Goal: Task Accomplishment & Management: Manage account settings

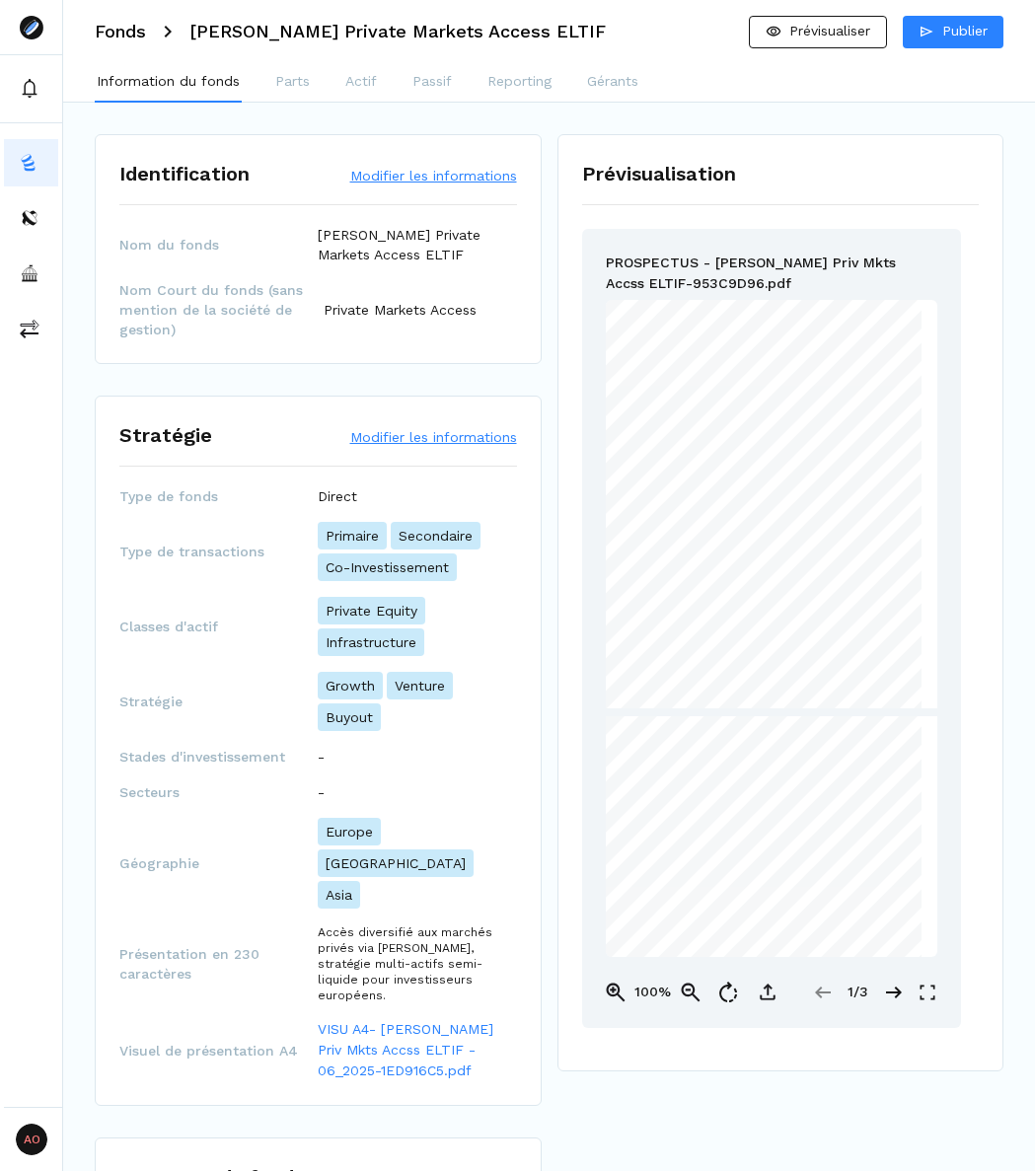
click at [423, 180] on button "Modifier les informations" at bounding box center [433, 176] width 167 height 20
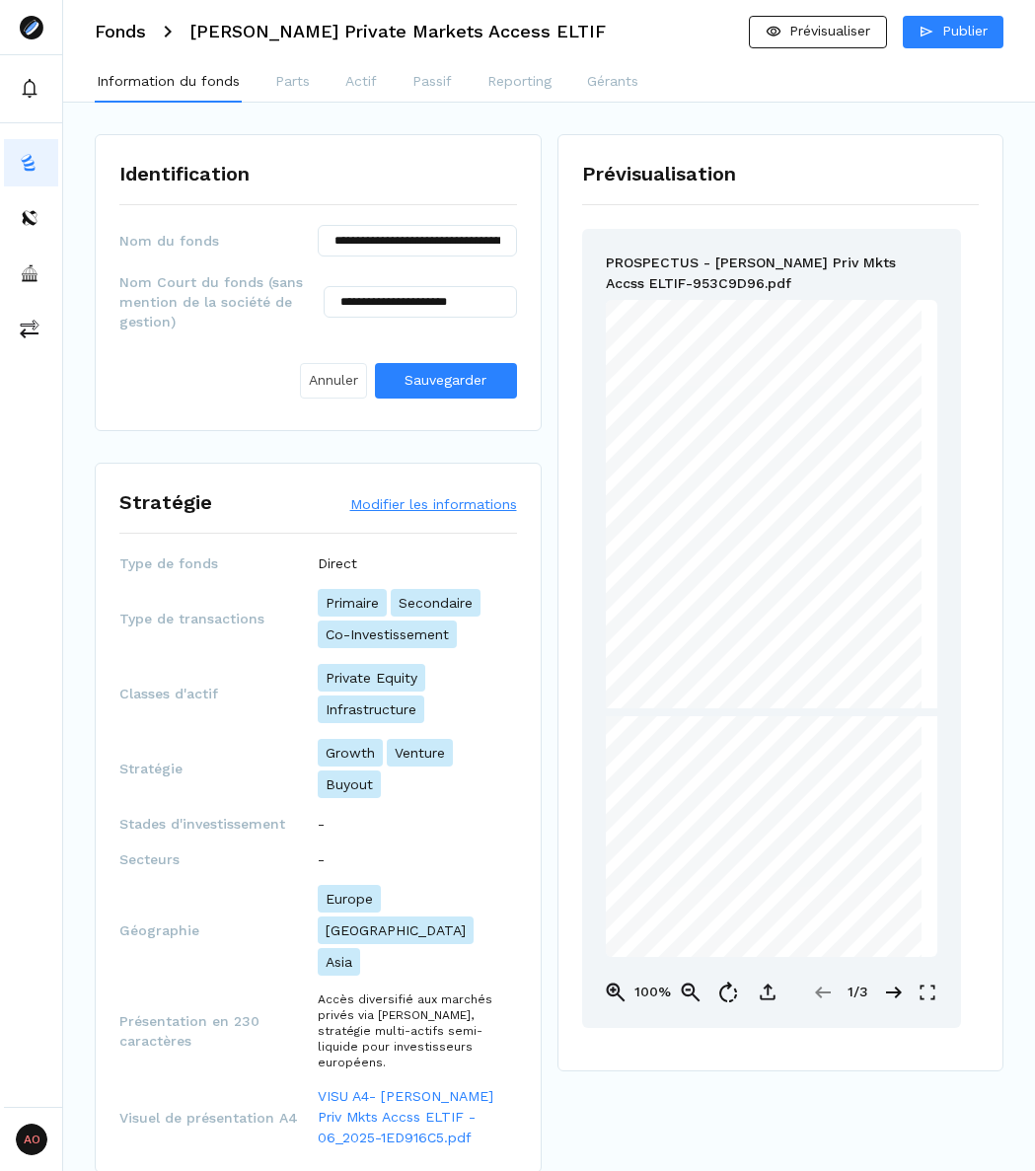
click at [345, 371] on span "Annuler" at bounding box center [333, 380] width 49 height 21
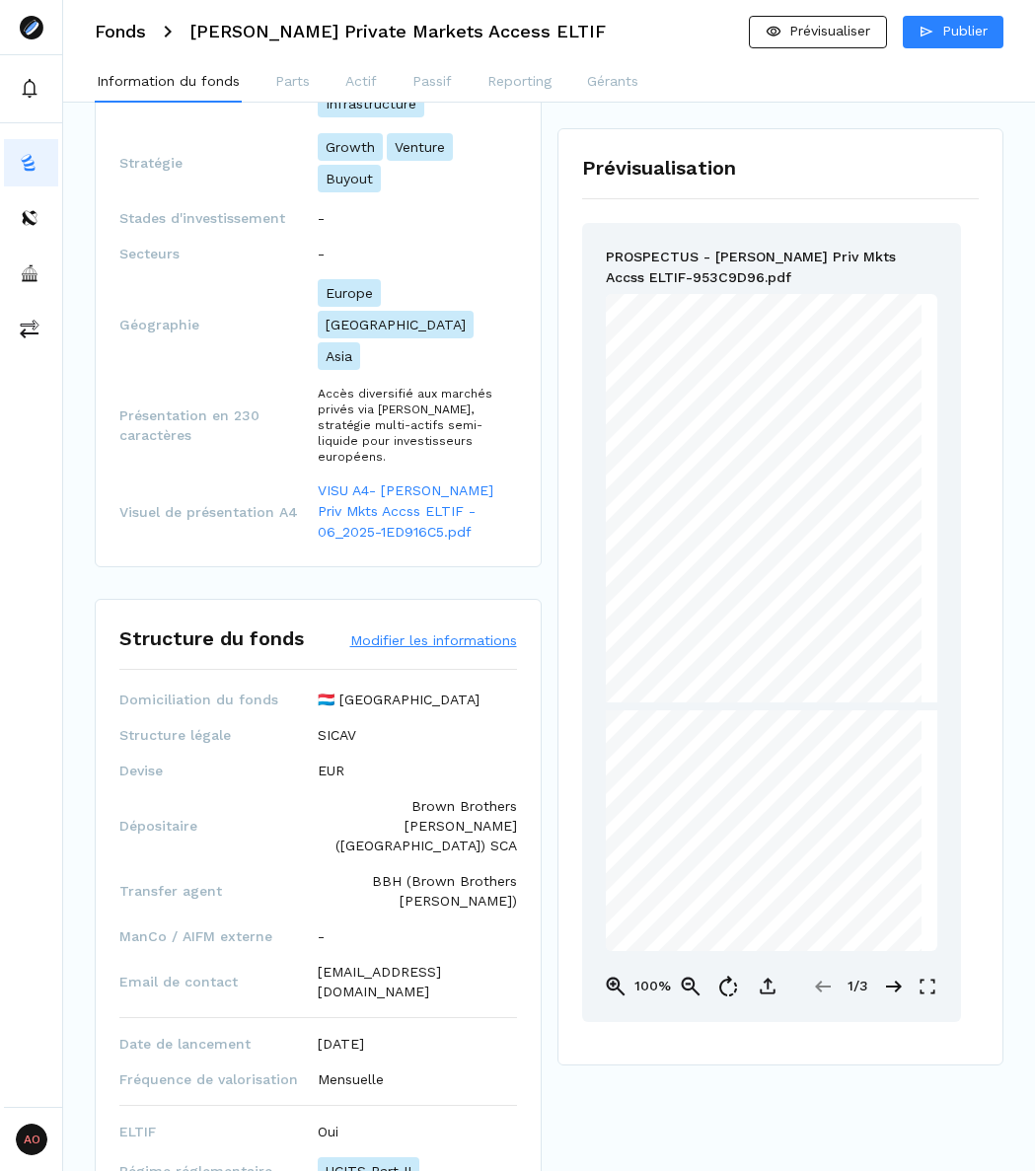
scroll to position [592, 0]
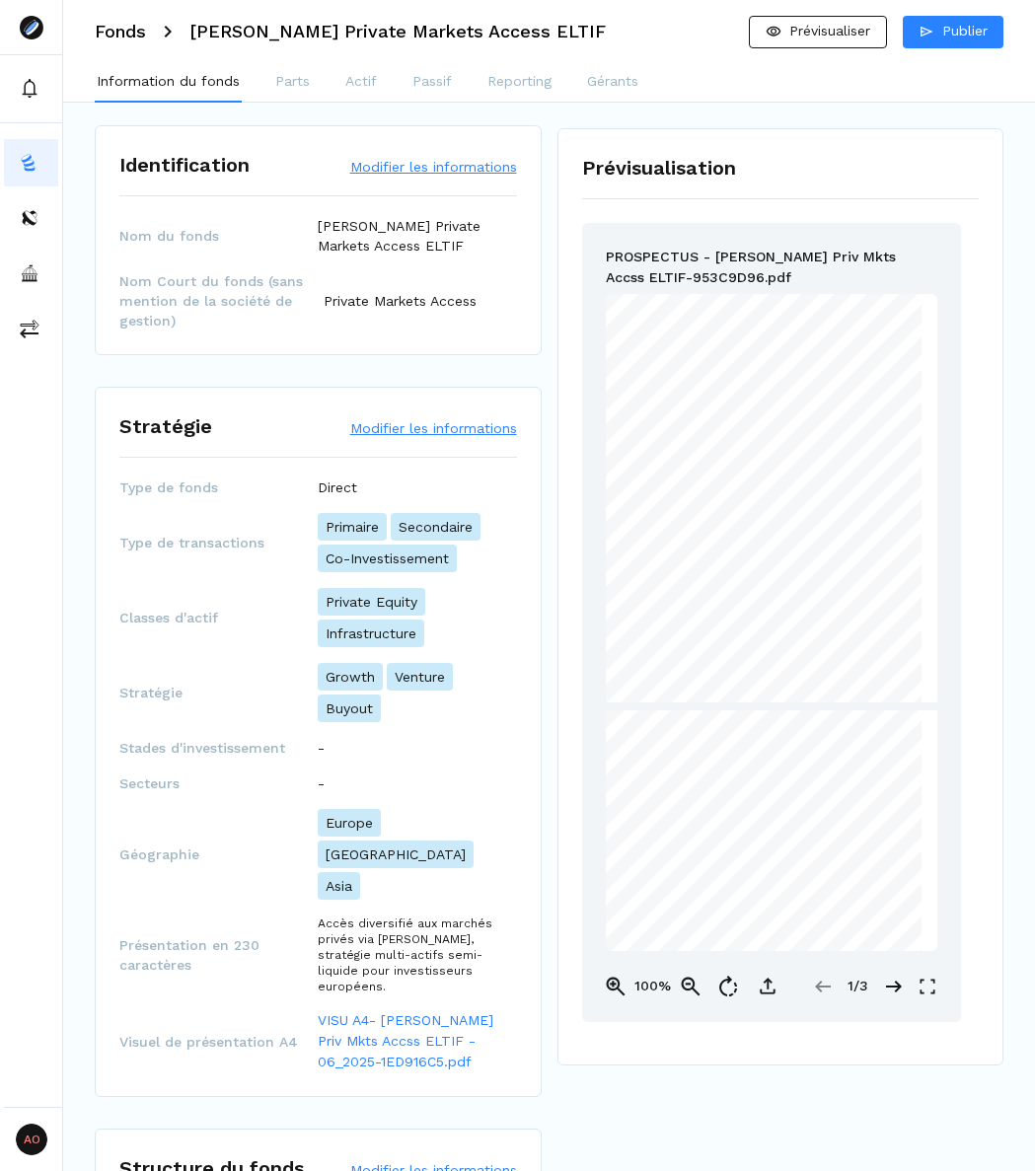
scroll to position [0, 0]
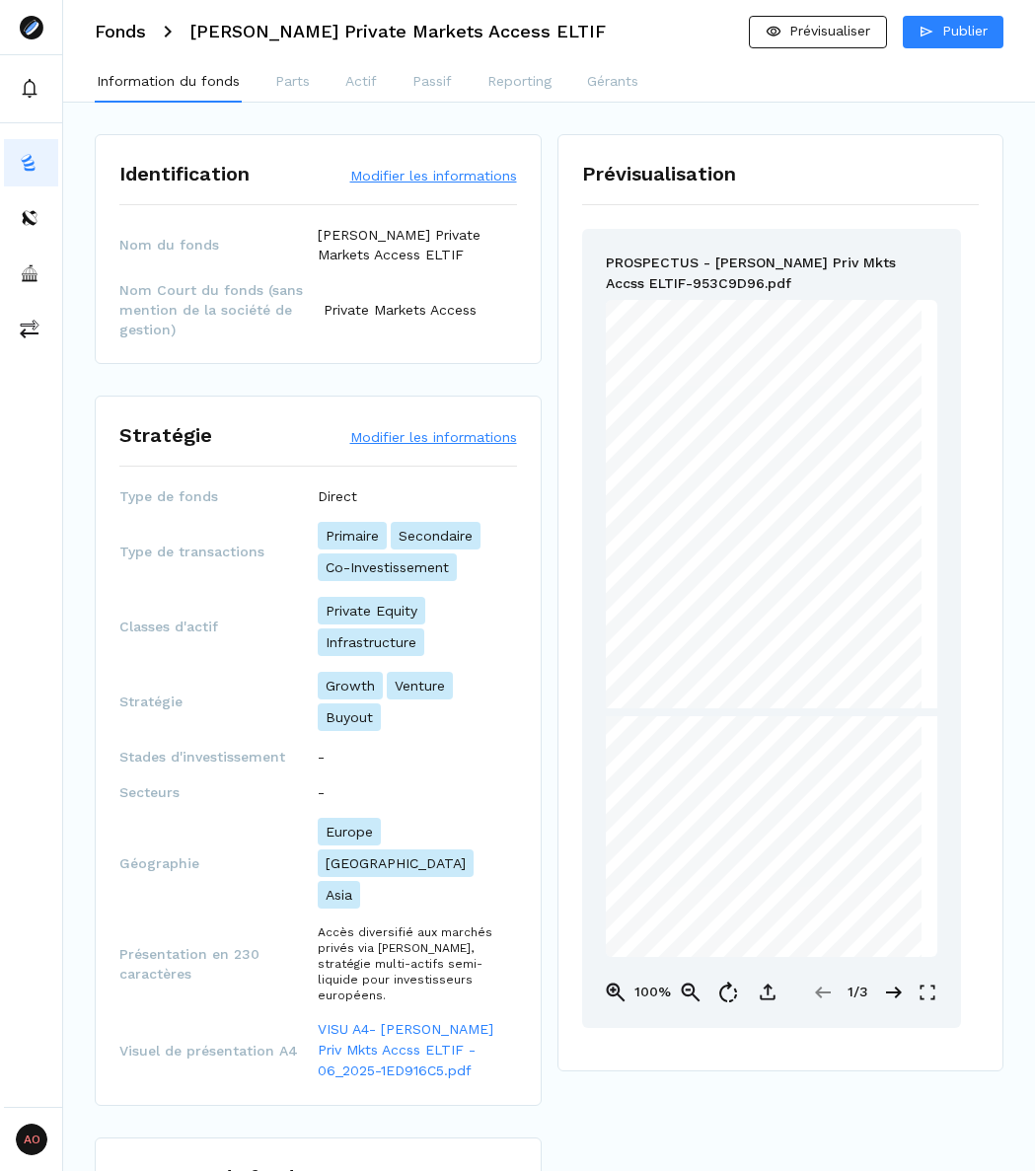
click at [394, 435] on button "Modifier les informations" at bounding box center [433, 437] width 167 height 20
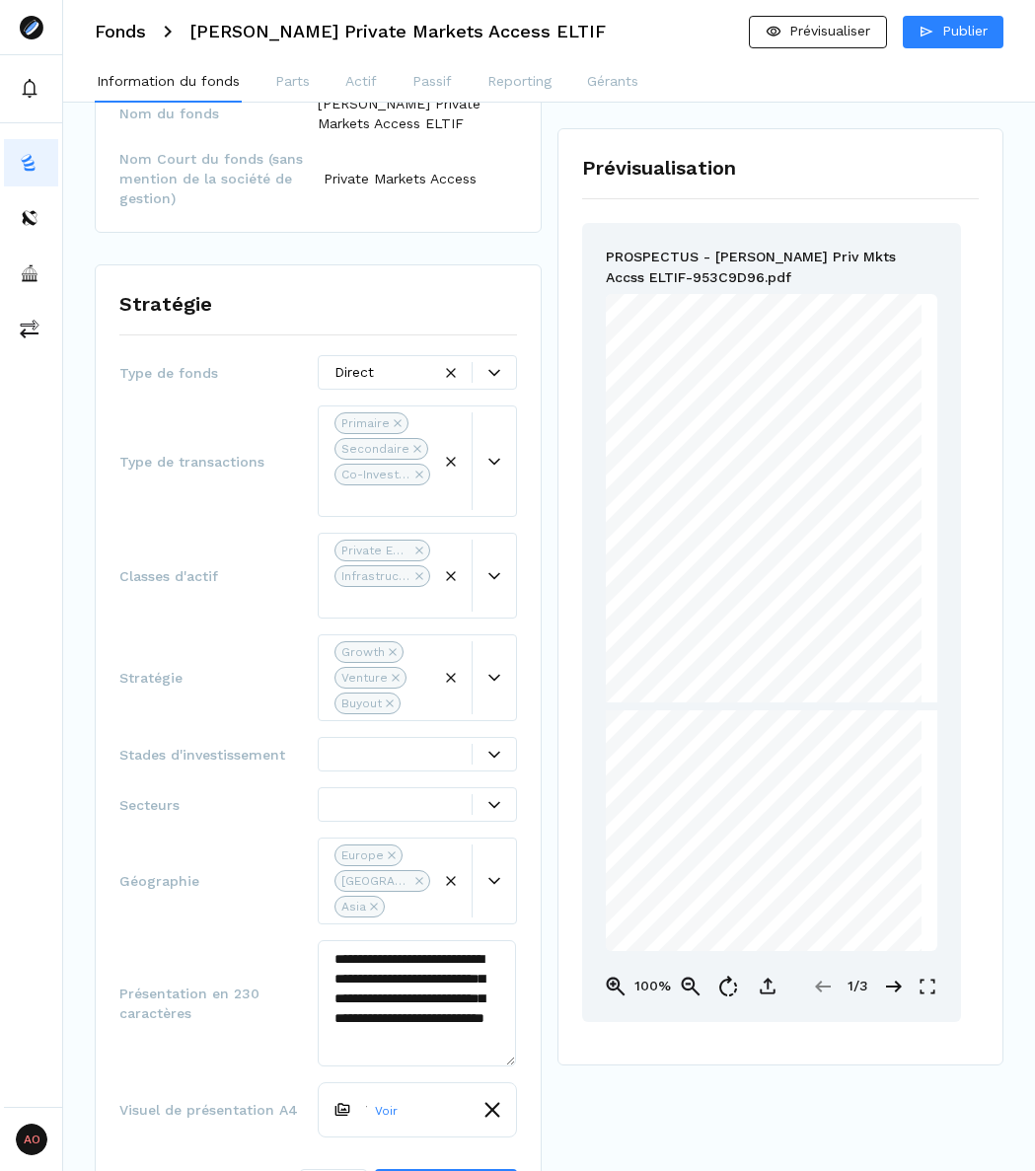
scroll to position [197, 0]
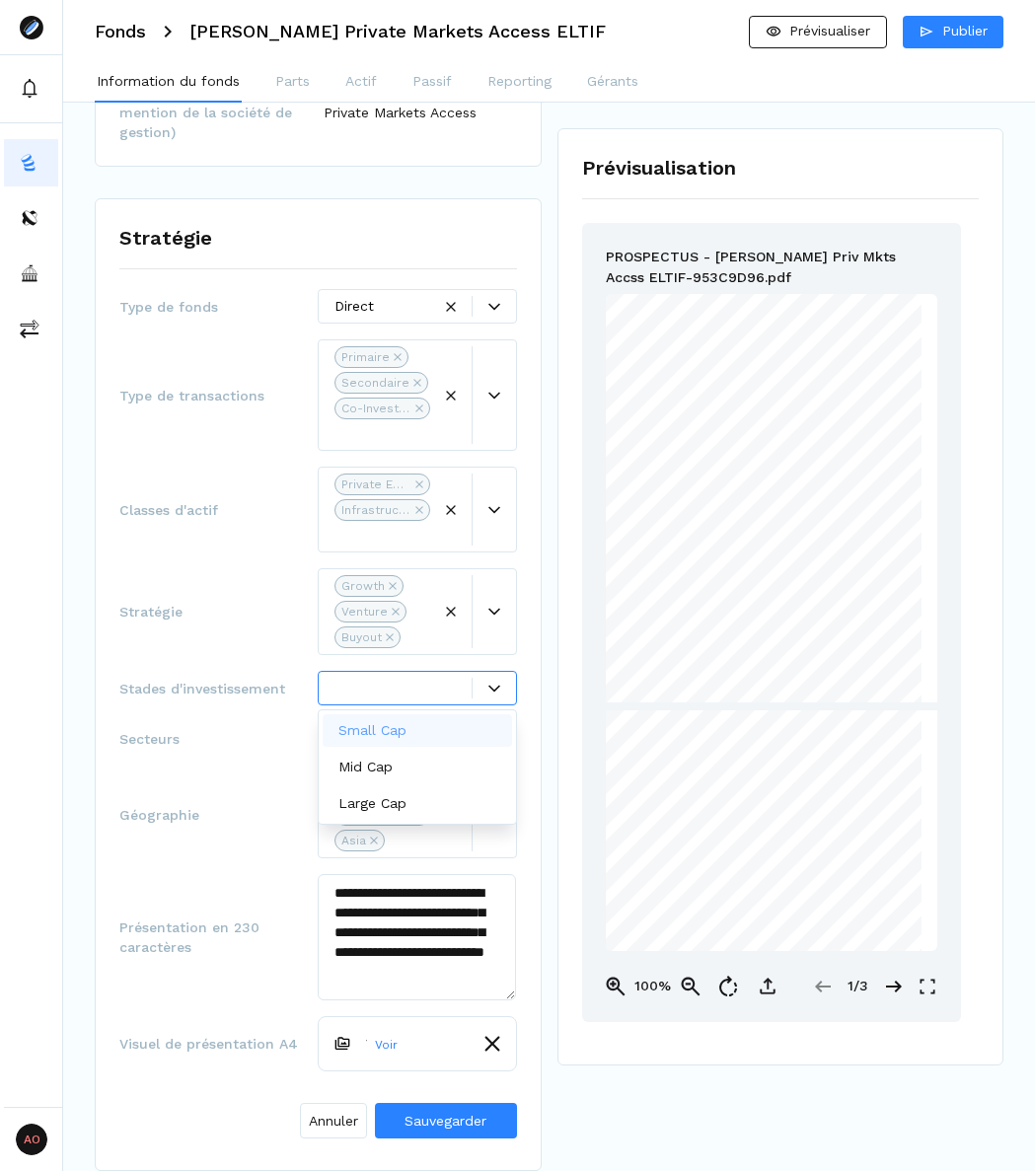
click at [387, 689] on div at bounding box center [402, 688] width 136 height 21
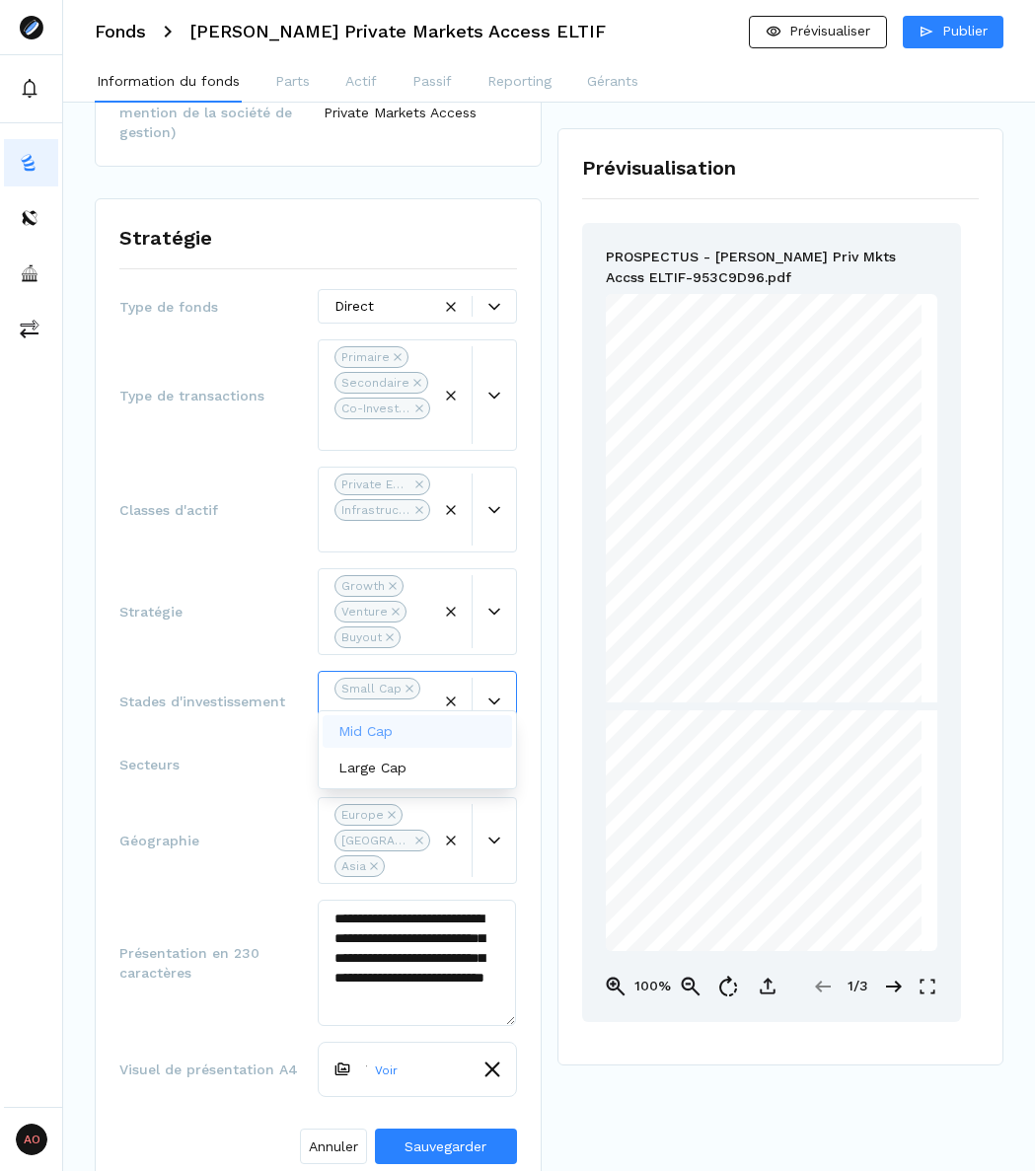
click at [216, 715] on div "**********" at bounding box center [317, 730] width 397 height 883
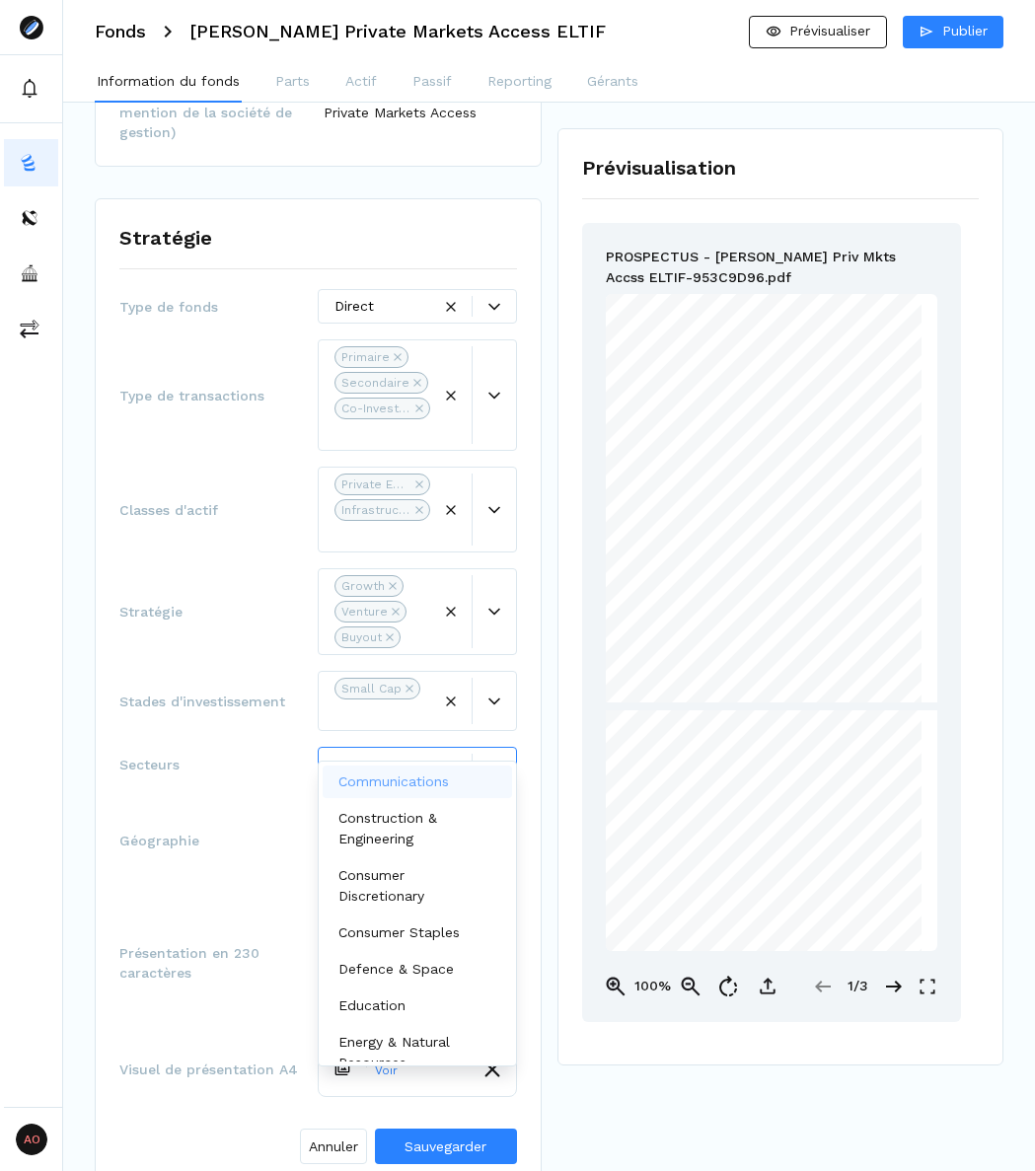
click at [389, 754] on div at bounding box center [402, 764] width 136 height 21
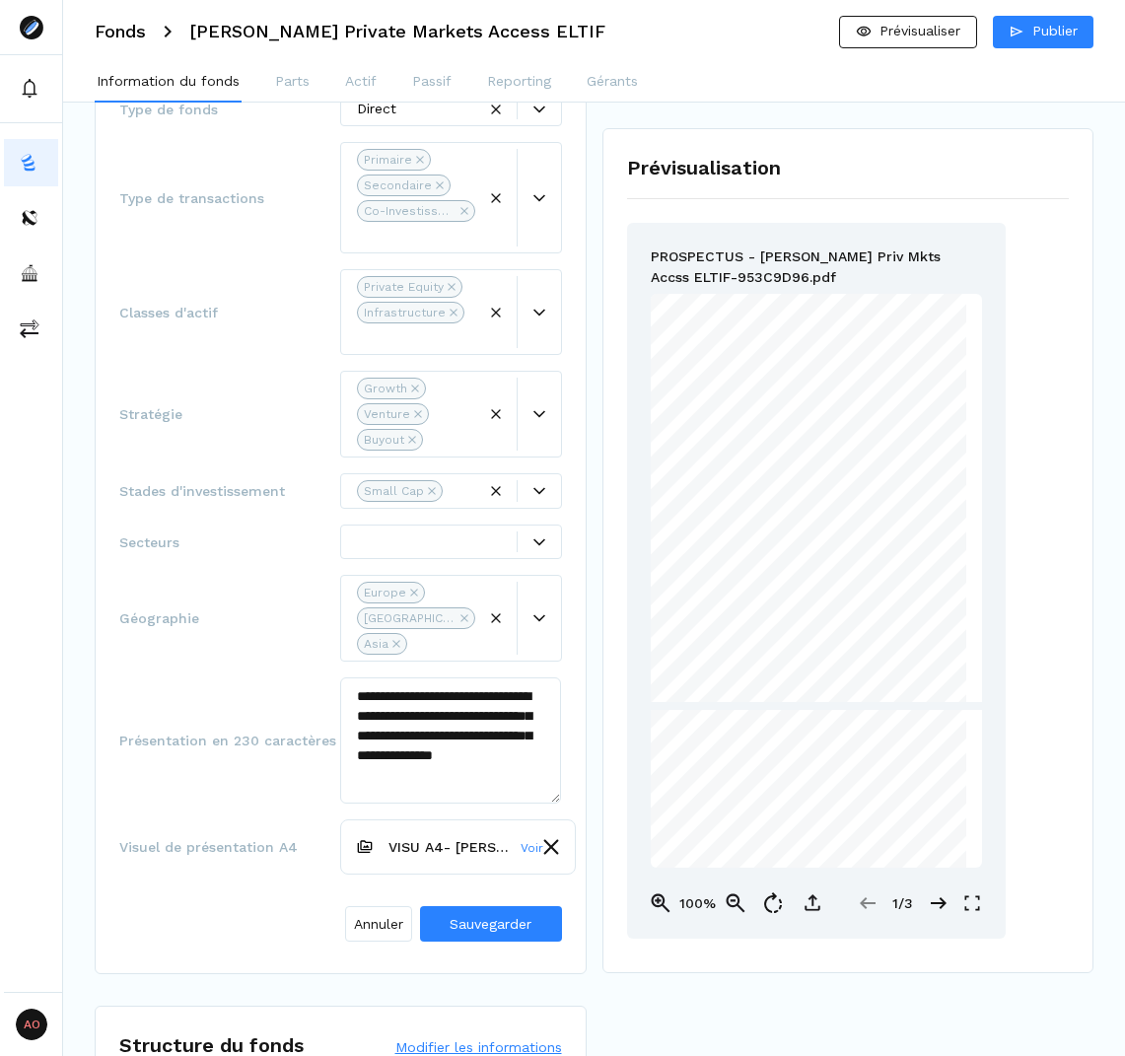
scroll to position [10, 0]
drag, startPoint x: 137, startPoint y: 720, endPoint x: 345, endPoint y: 721, distance: 208.1
click at [345, 721] on div "**********" at bounding box center [341, 487] width 492 height 973
copy span "Présentation en 230 caractères"
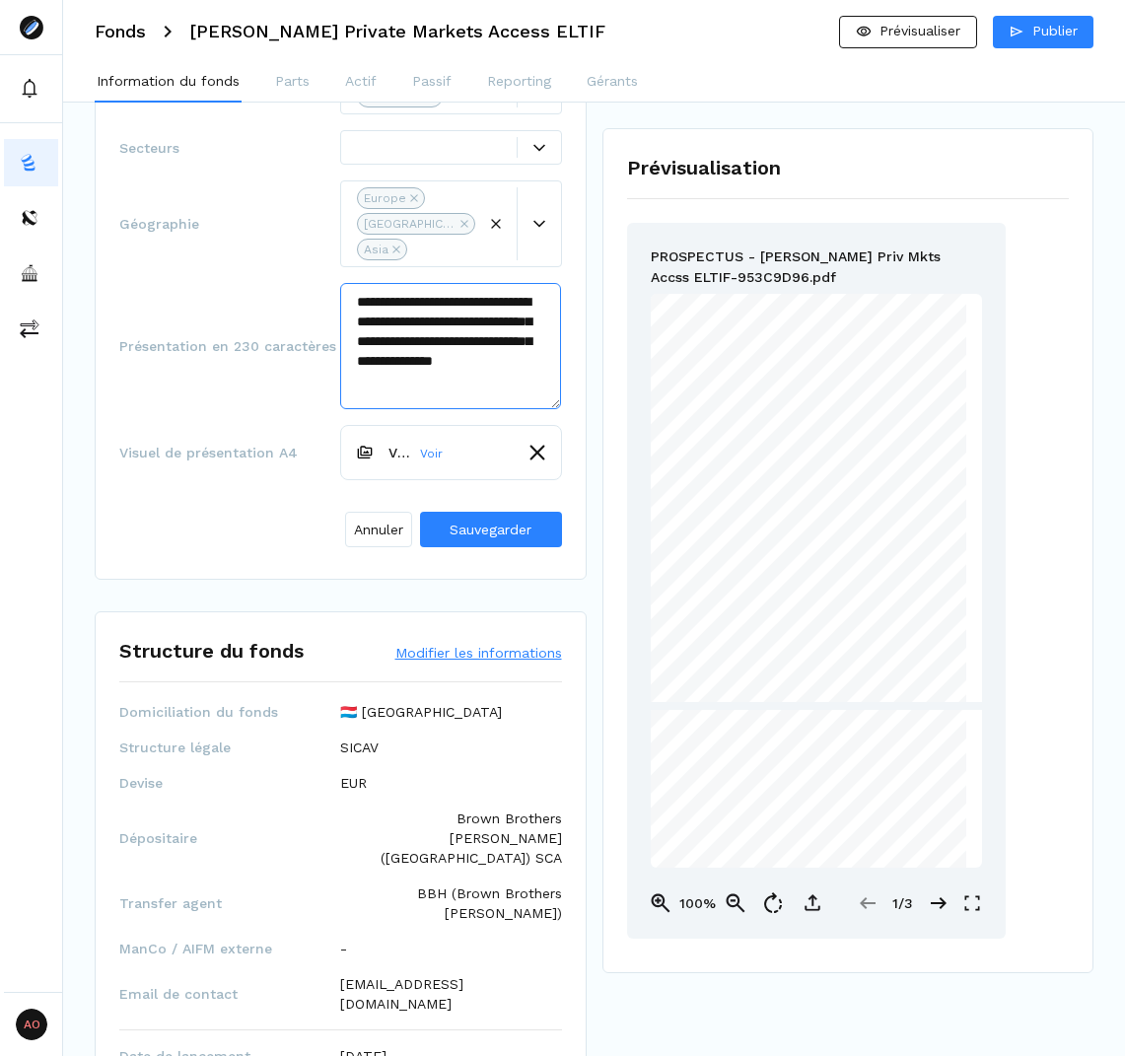
drag, startPoint x: 359, startPoint y: 280, endPoint x: 586, endPoint y: 388, distance: 251.0
click at [480, 382] on textarea "**********" at bounding box center [450, 346] width 221 height 126
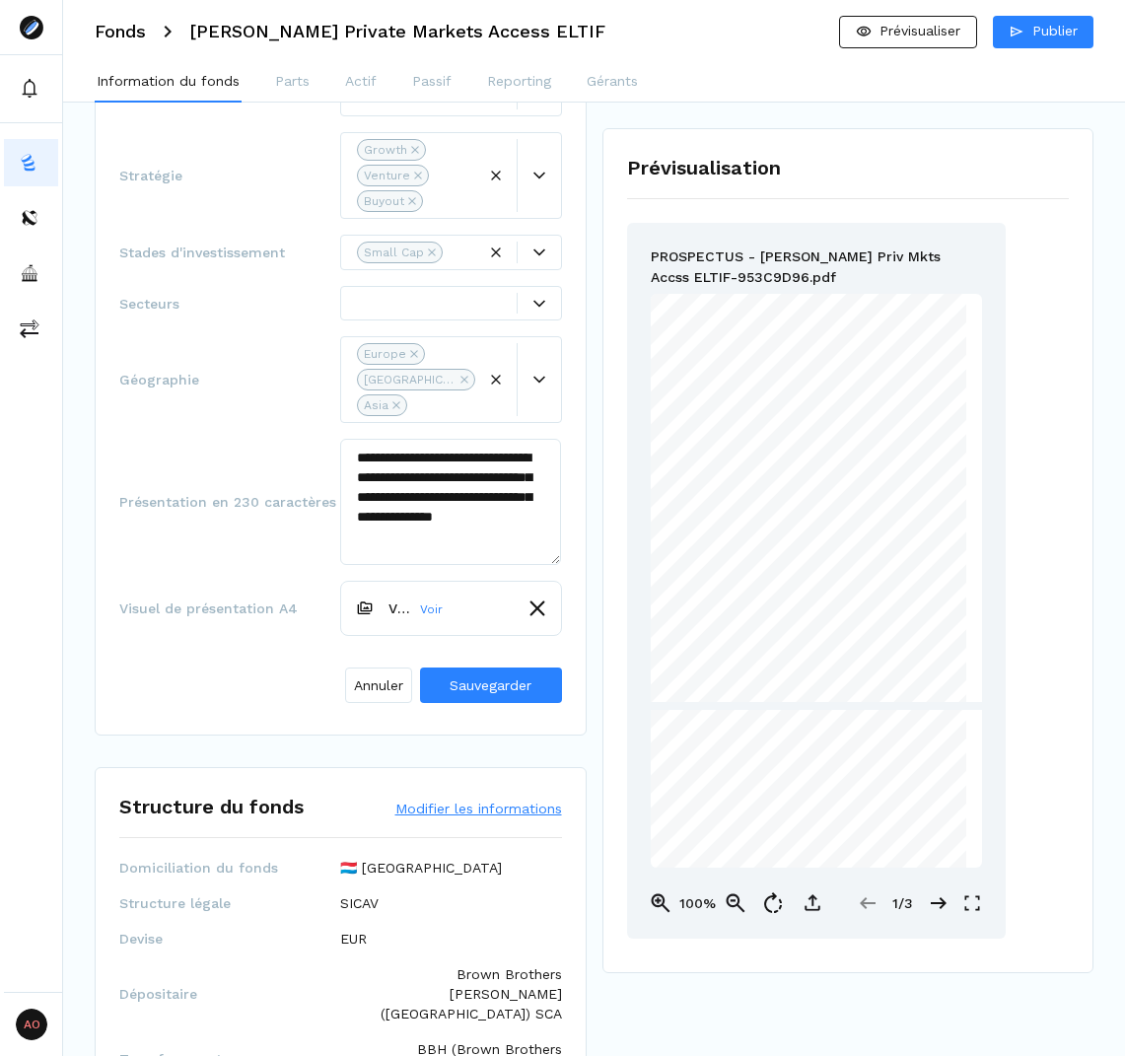
scroll to position [395, 0]
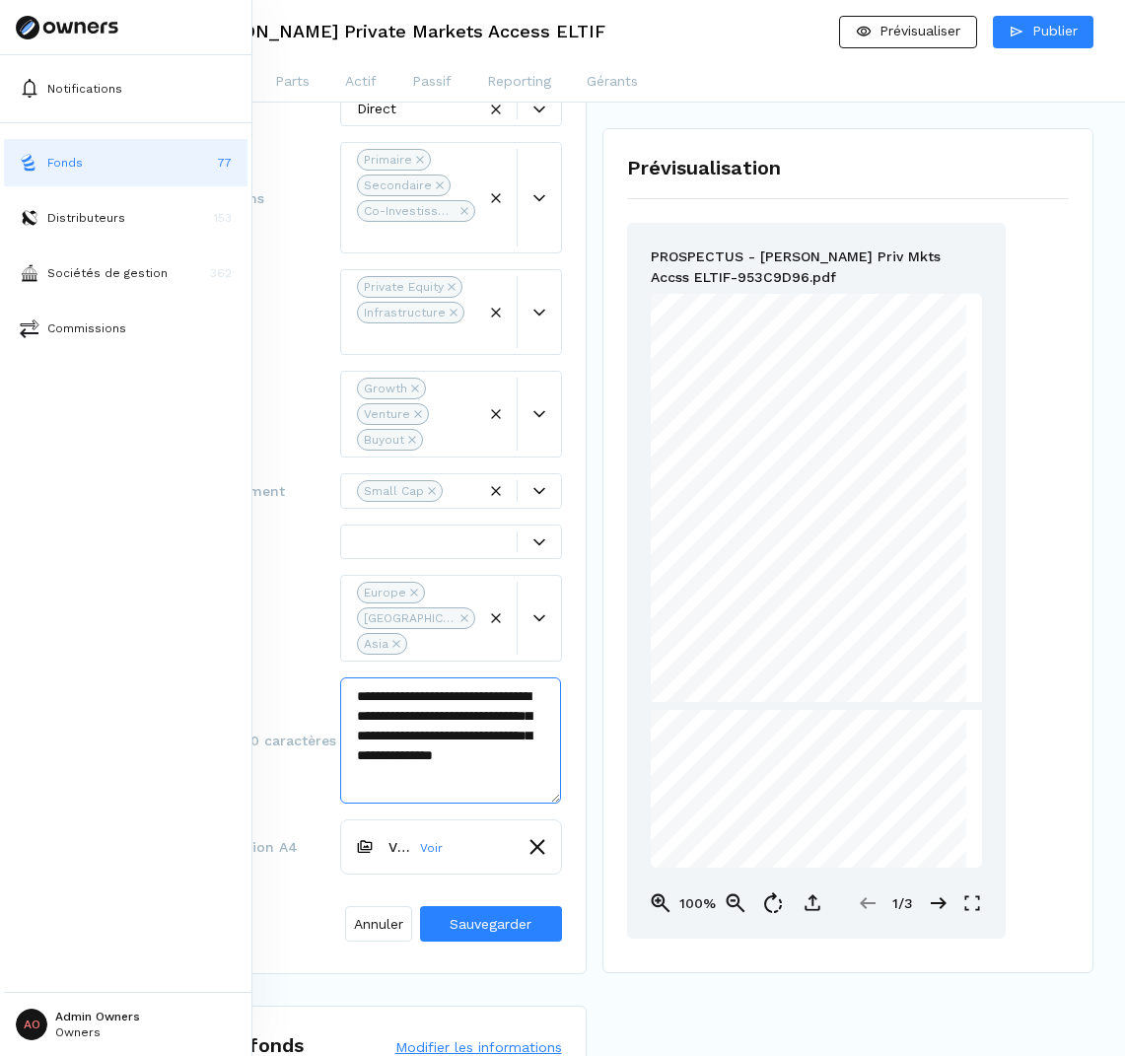
click at [28, 160] on img at bounding box center [30, 163] width 20 height 20
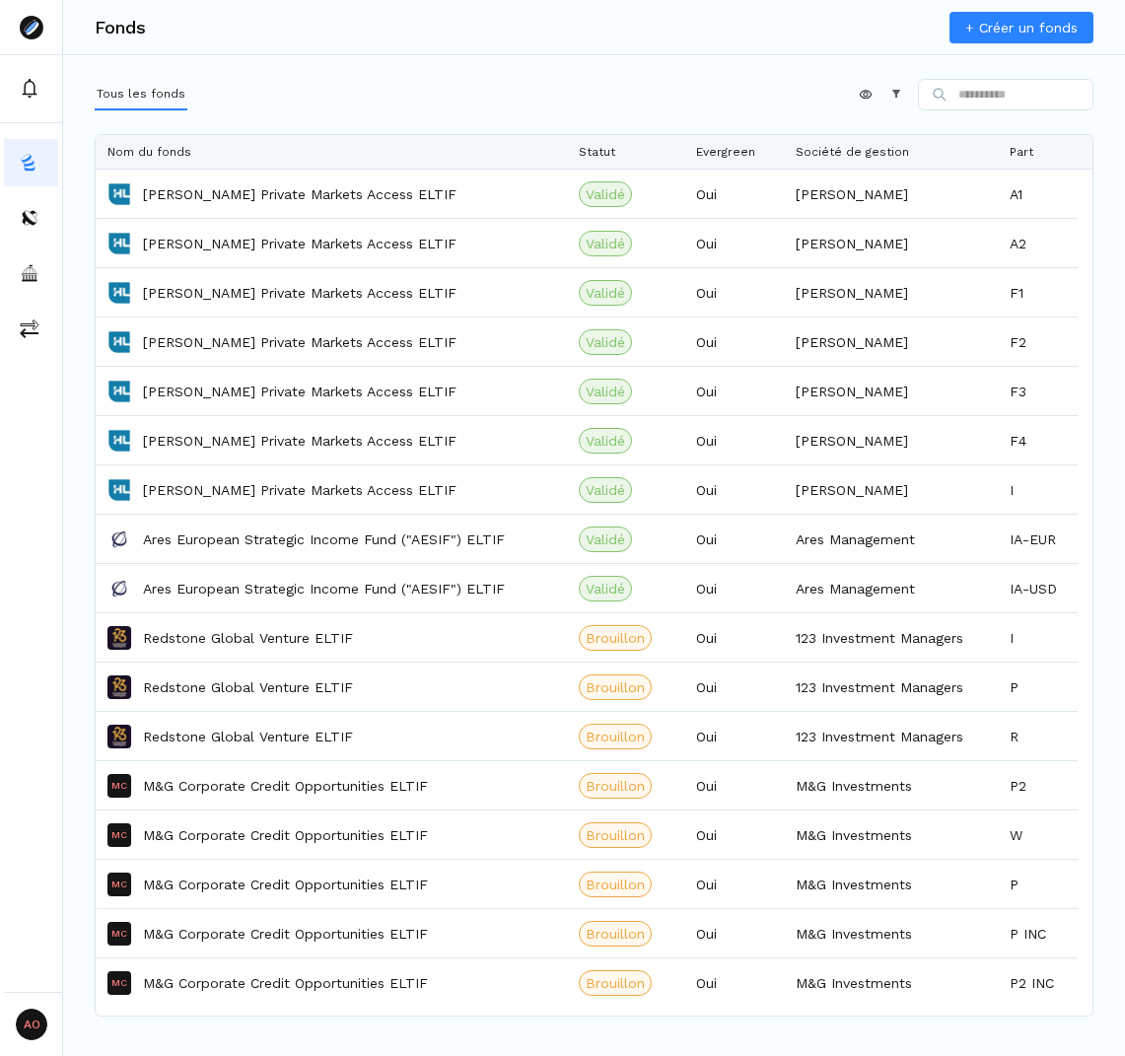
click at [1001, 23] on link "+ Créer un fonds" at bounding box center [1022, 28] width 144 height 32
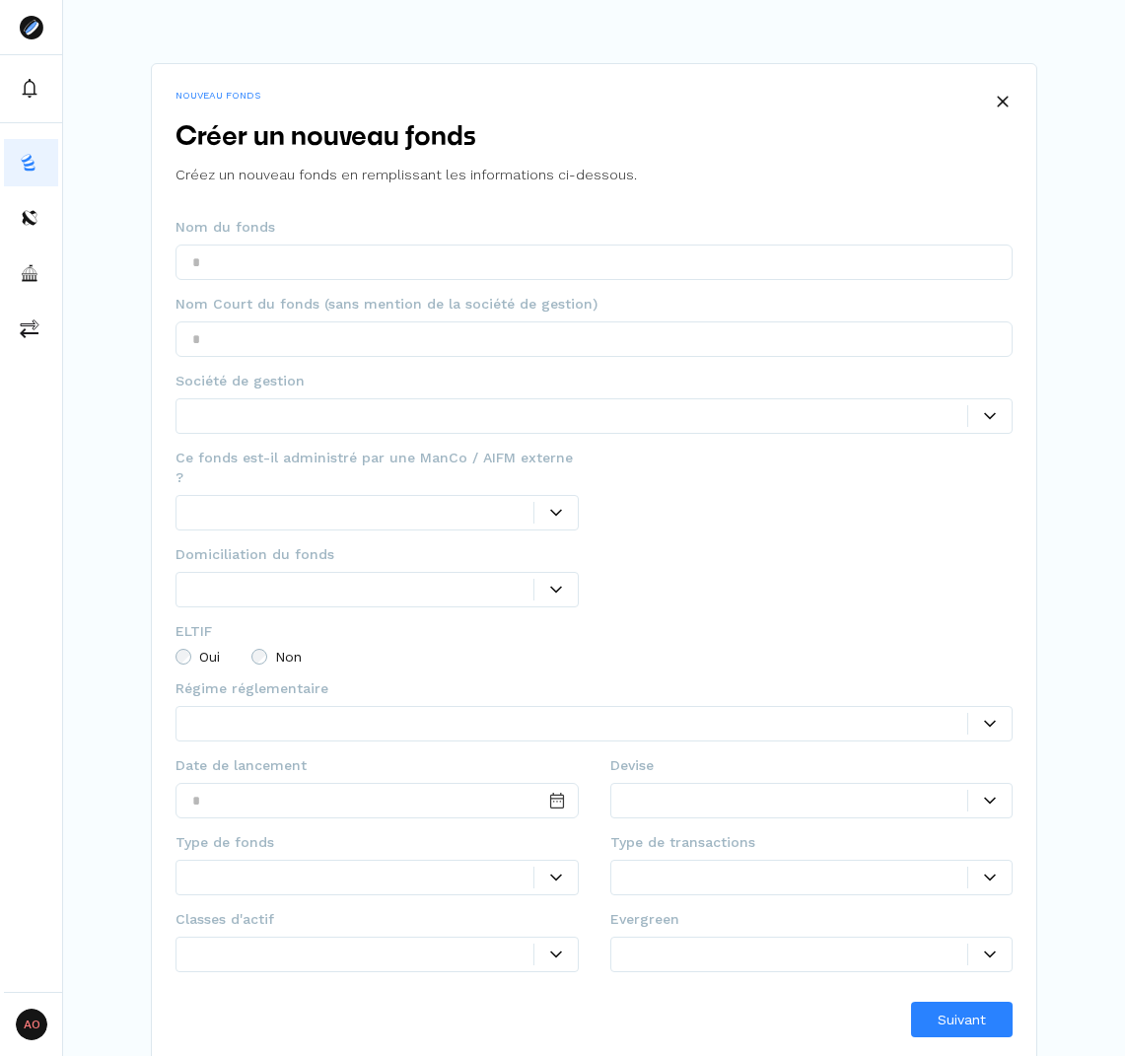
click at [827, 937] on div at bounding box center [812, 955] width 403 height 36
click at [817, 944] on div at bounding box center [797, 954] width 341 height 21
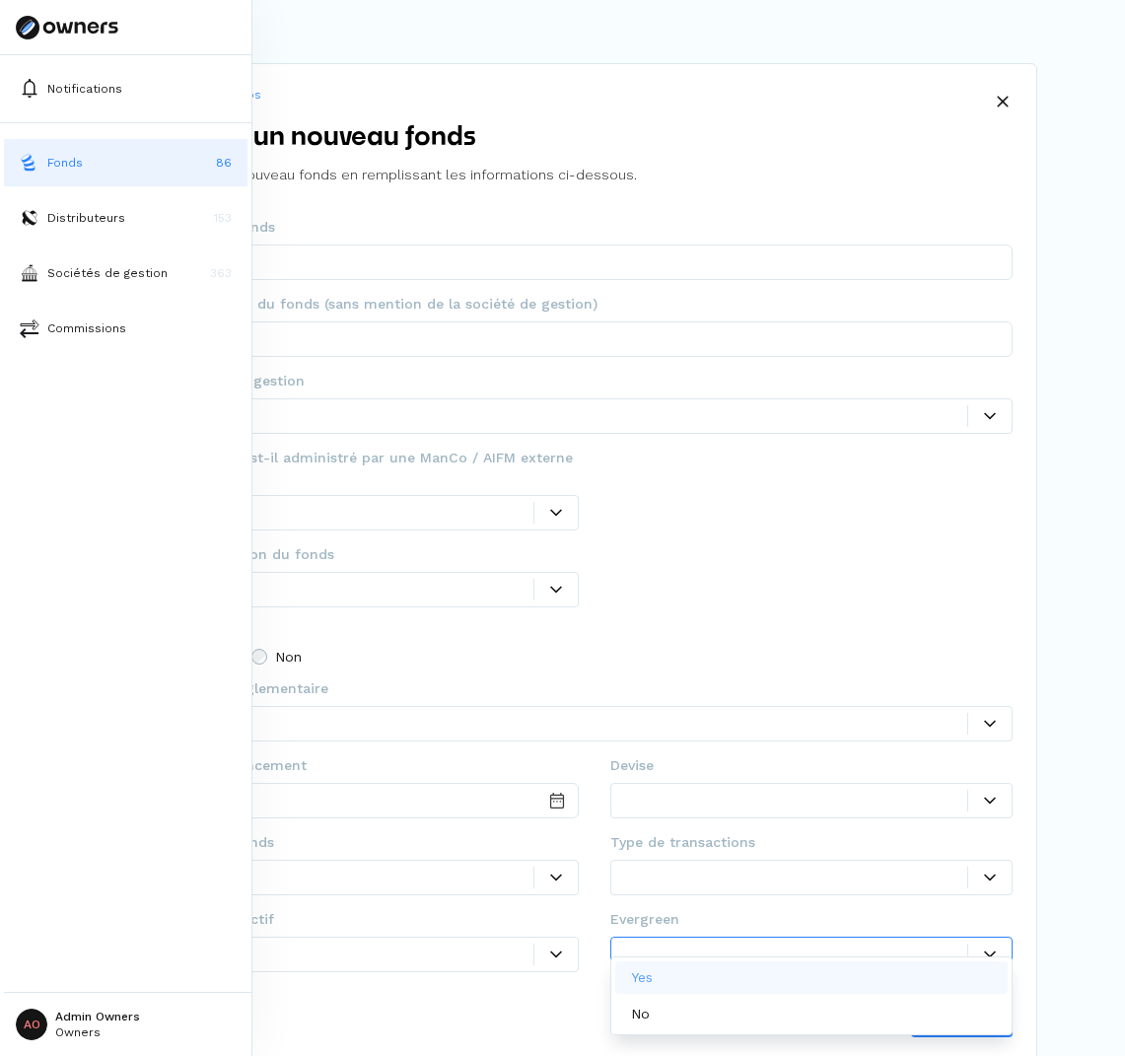
click at [21, 159] on img at bounding box center [30, 163] width 20 height 20
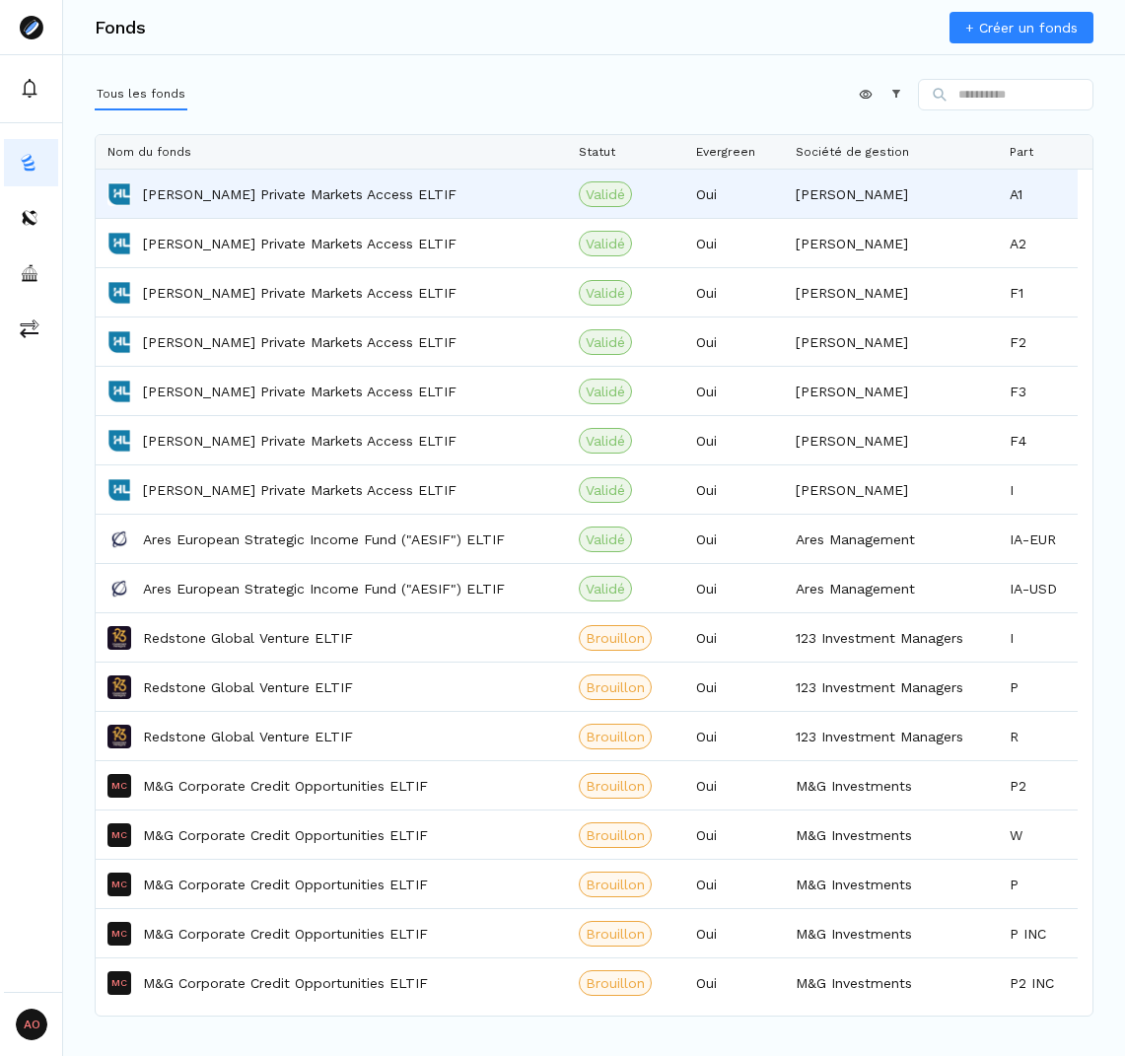
click at [329, 202] on p "[PERSON_NAME] Private Markets Access ELTIF" at bounding box center [300, 194] width 314 height 20
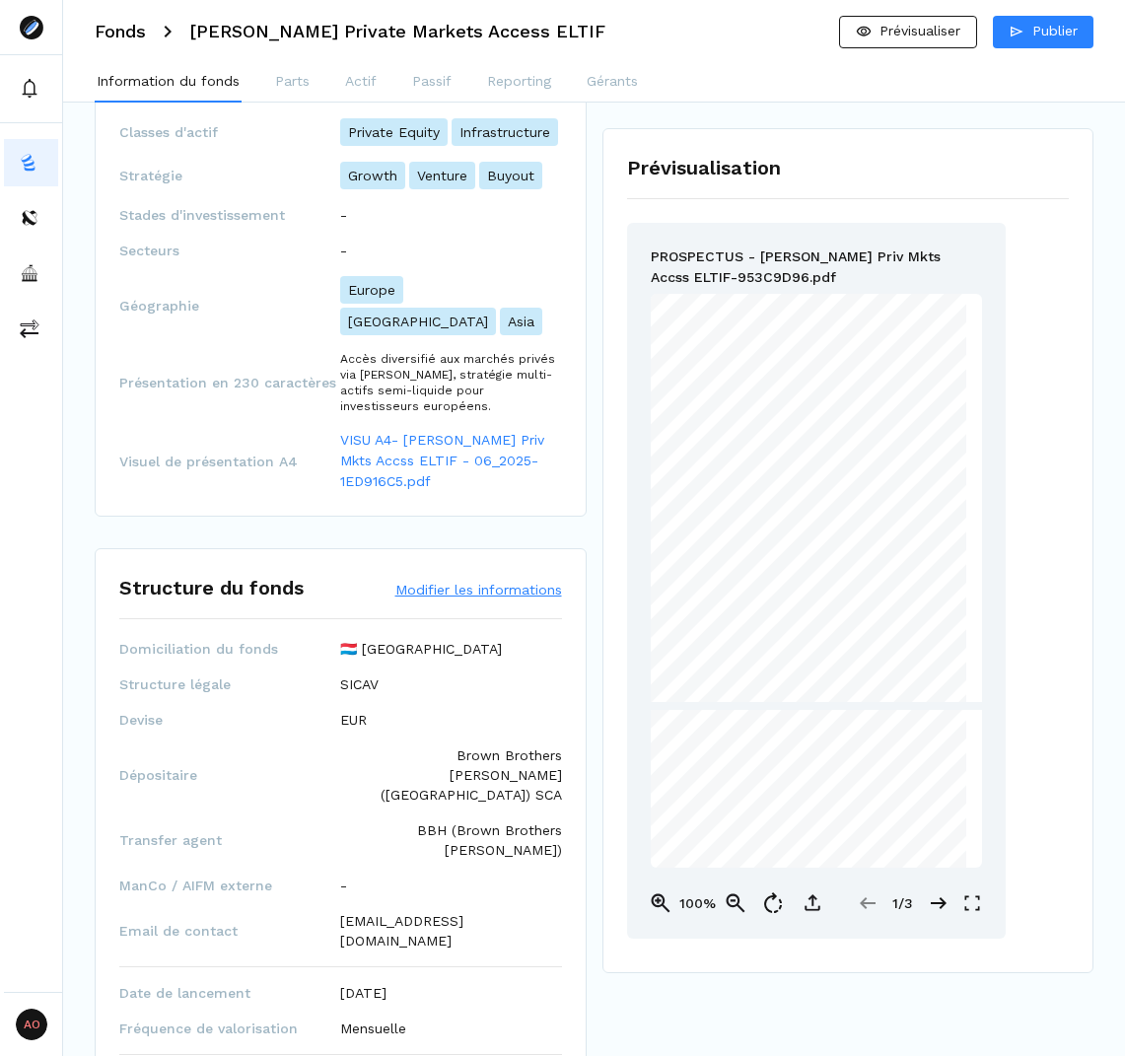
scroll to position [592, 0]
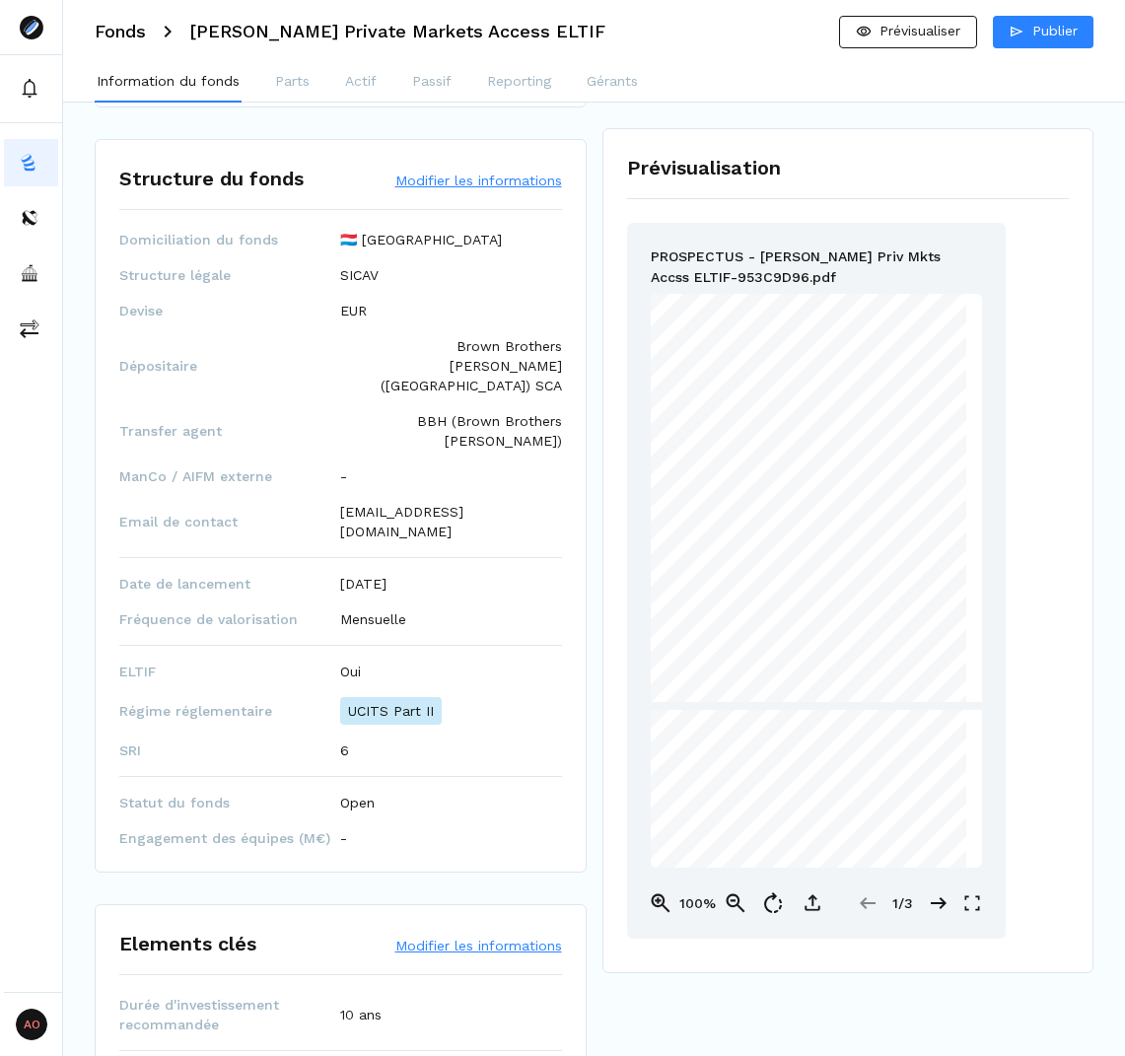
scroll to position [789, 0]
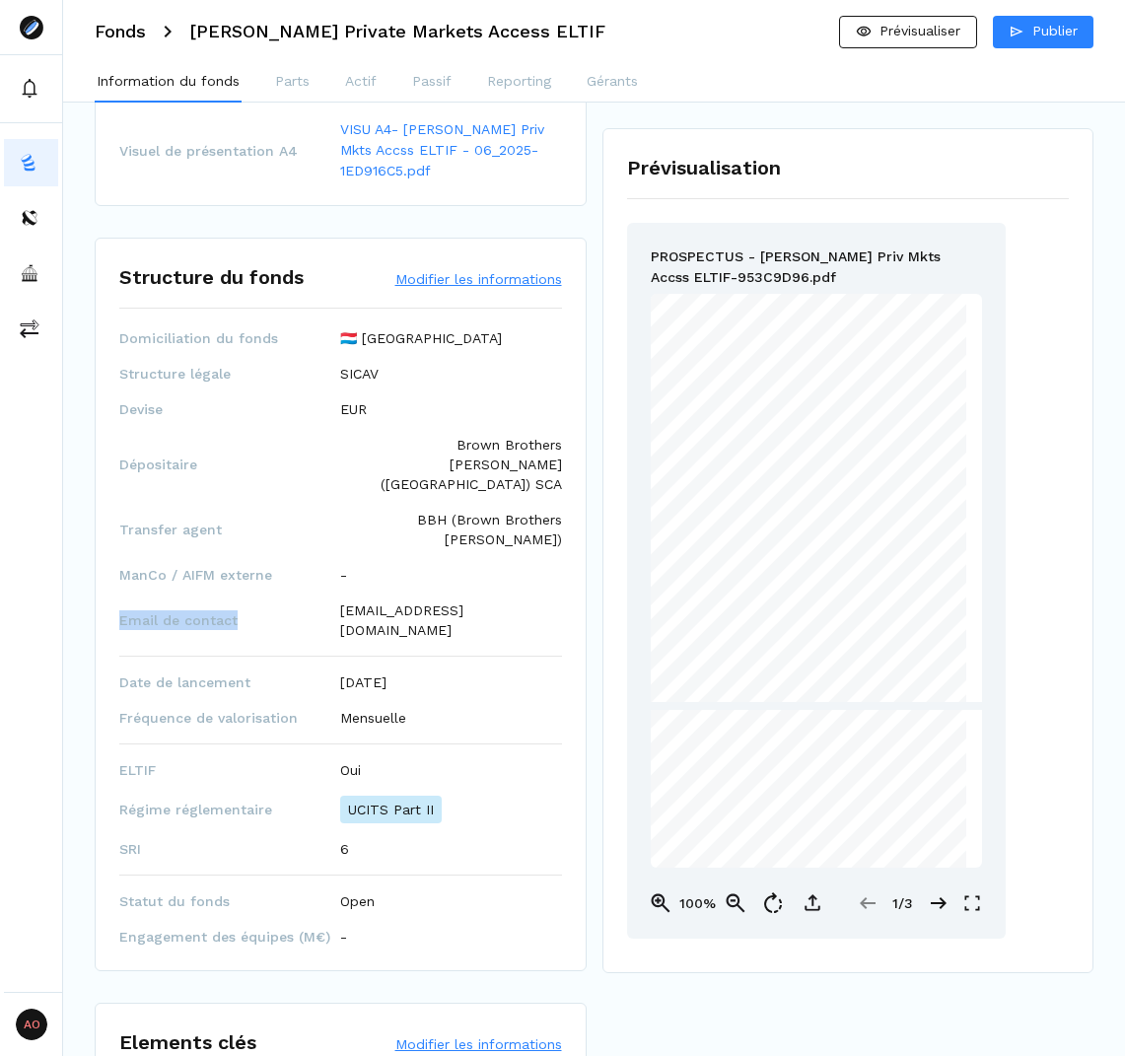
drag, startPoint x: 249, startPoint y: 600, endPoint x: 111, endPoint y: 600, distance: 137.1
click at [111, 600] on div "Structure du fonds Modifier les informations Domiciliation du fonds 🇱🇺 Luxembou…" at bounding box center [341, 605] width 492 height 734
copy span "Email de contact"
click at [233, 611] on span "Email de contact" at bounding box center [229, 621] width 221 height 20
drag, startPoint x: 247, startPoint y: 606, endPoint x: 122, endPoint y: 600, distance: 124.4
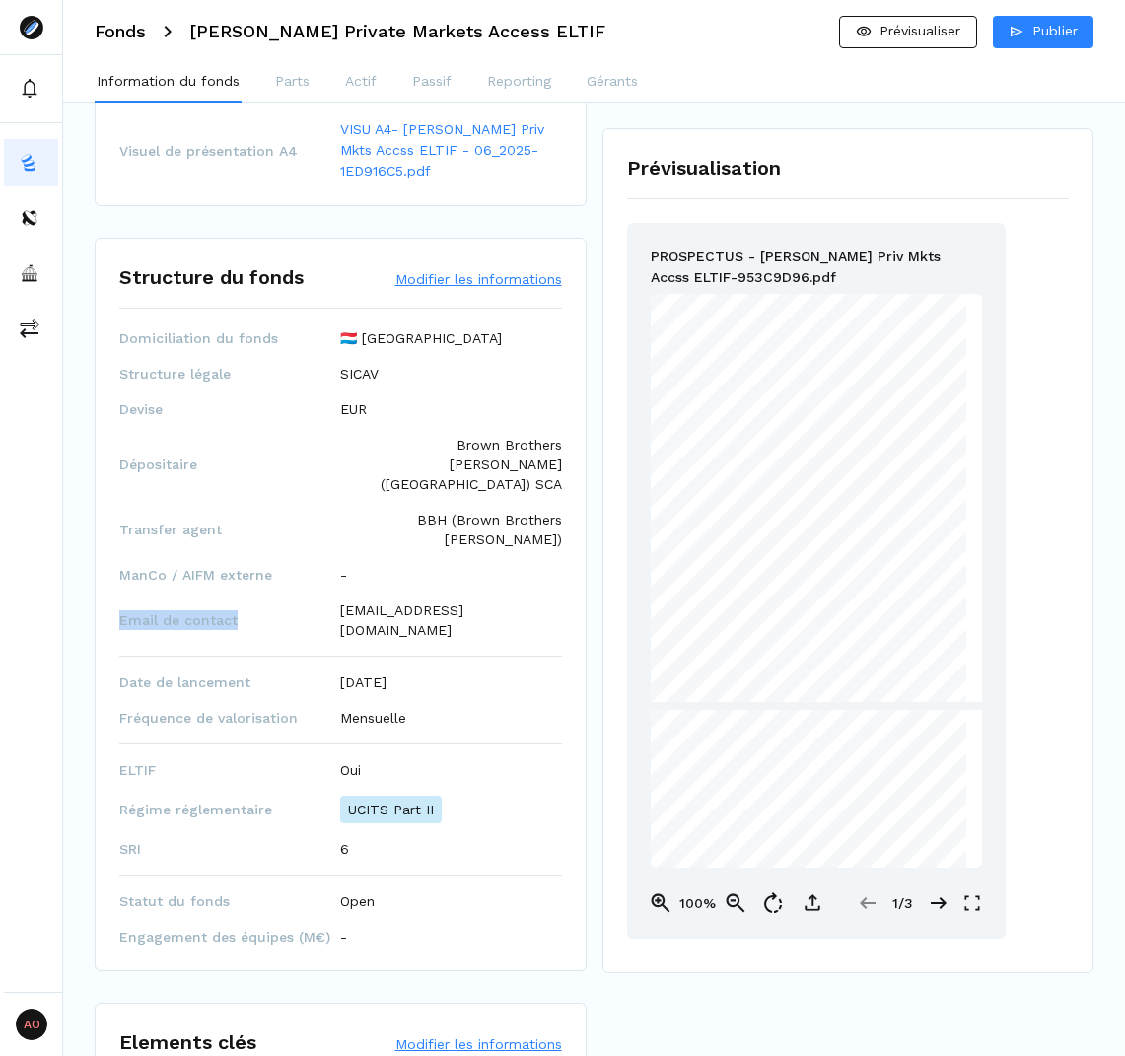
click at [122, 611] on span "Email de contact" at bounding box center [229, 621] width 221 height 20
copy span "Email de contact"
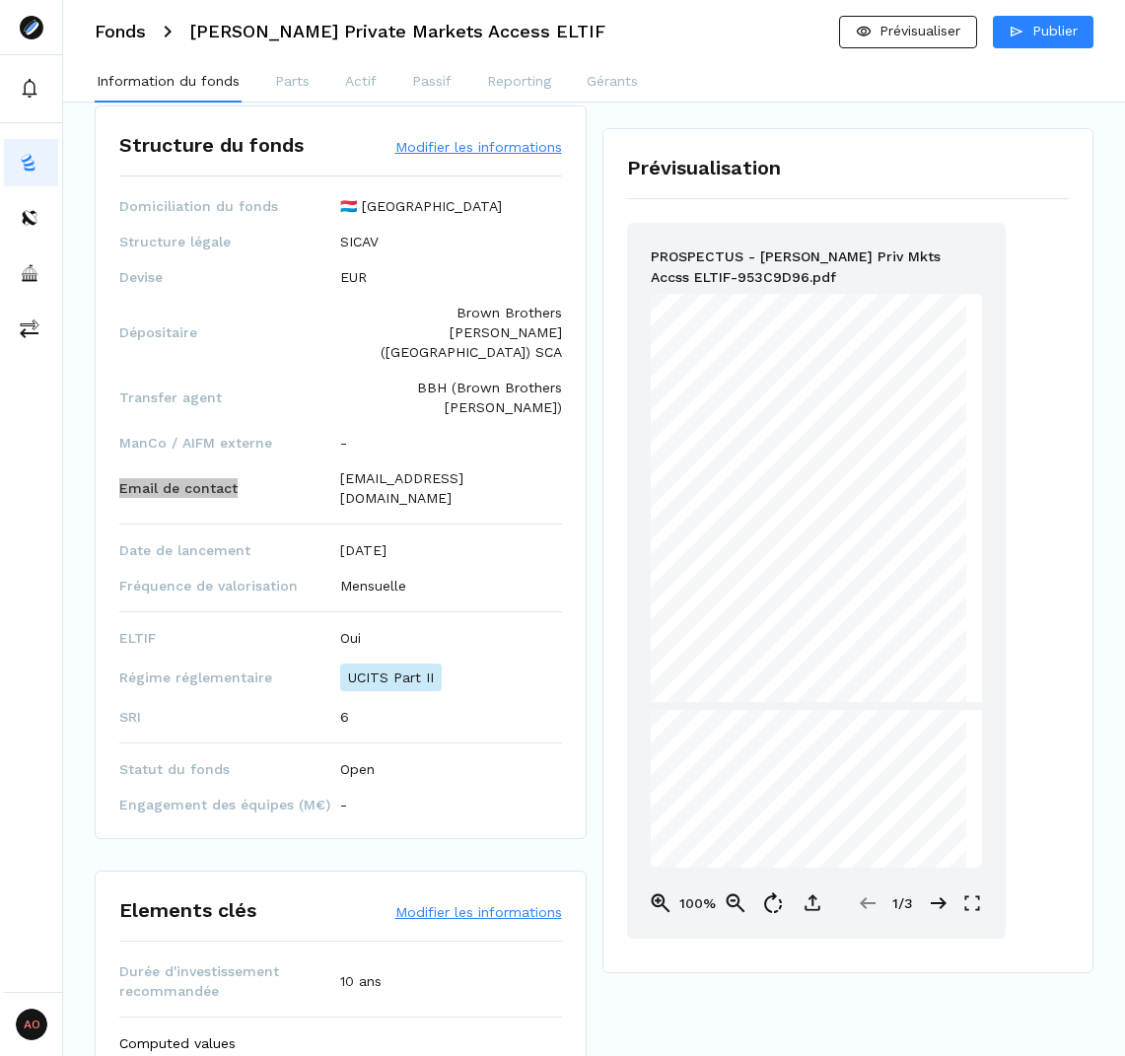
scroll to position [986, 0]
